Goal: Task Accomplishment & Management: Manage account settings

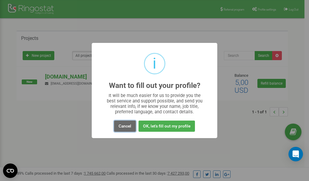
click at [127, 126] on button "Cancel" at bounding box center [125, 125] width 22 height 11
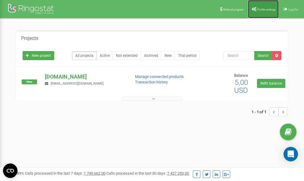
click at [264, 10] on span "Profile settings" at bounding box center [266, 9] width 18 height 3
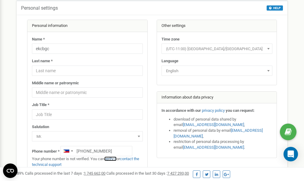
click at [114, 159] on link "verify it" at bounding box center [110, 158] width 12 height 5
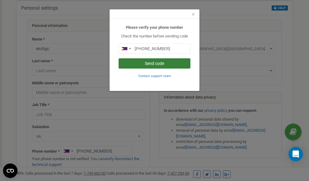
click at [160, 64] on button "Send code" at bounding box center [154, 63] width 72 height 10
